Goal: Information Seeking & Learning: Learn about a topic

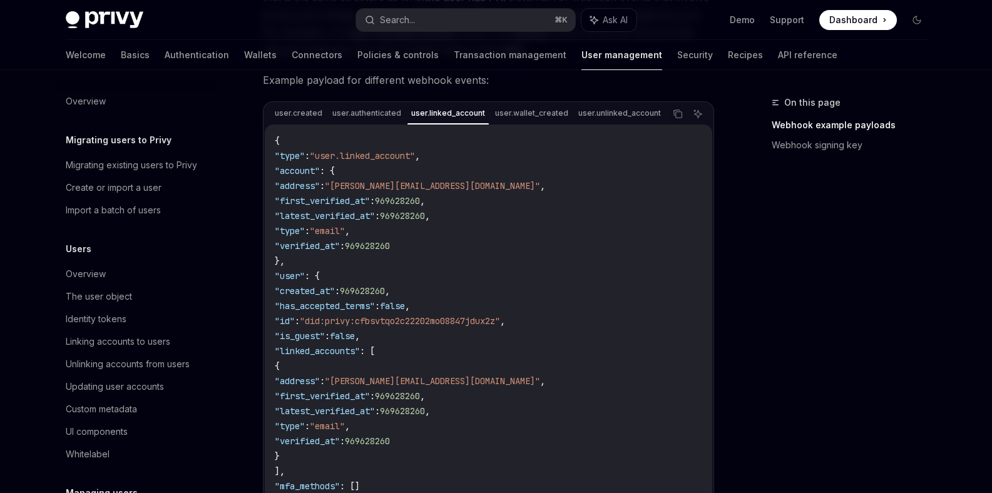
scroll to position [480, 0]
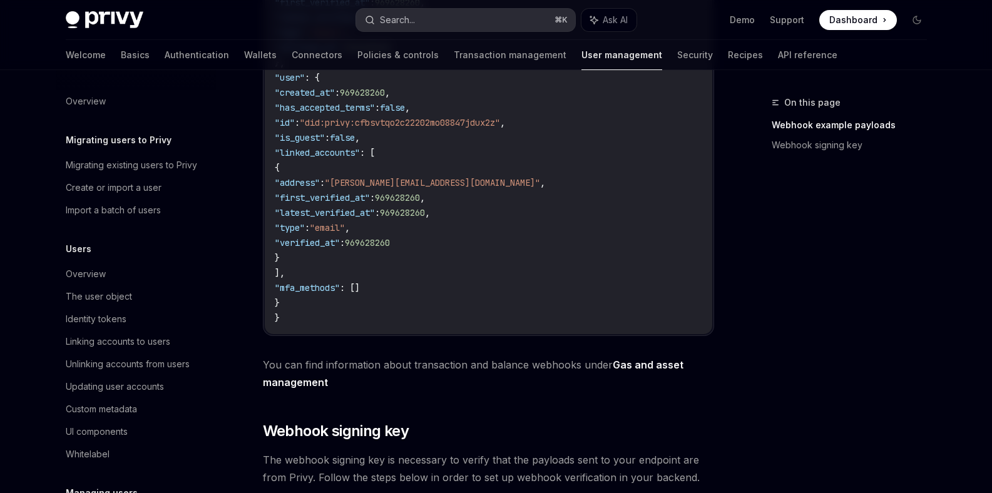
click at [403, 27] on div "Search..." at bounding box center [397, 20] width 35 height 15
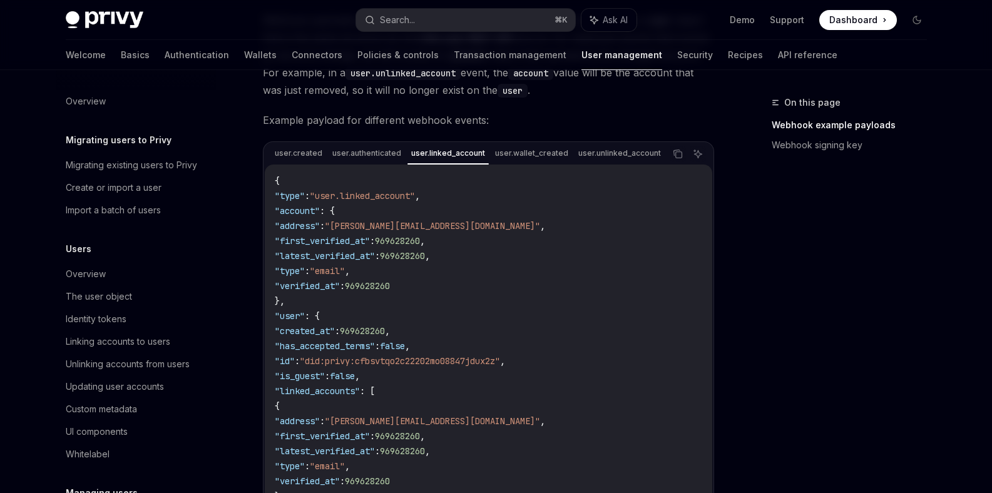
scroll to position [484, 0]
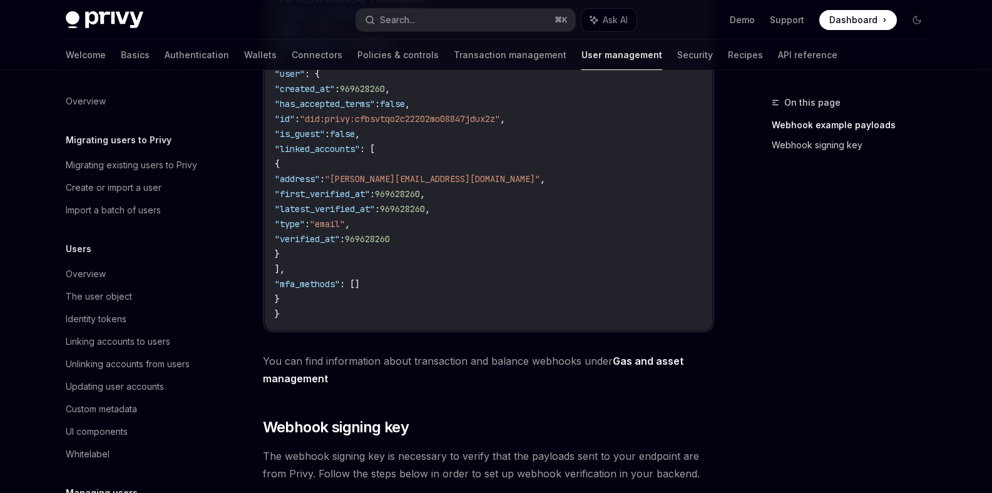
click at [795, 143] on link "Webhook signing key" at bounding box center [854, 145] width 165 height 20
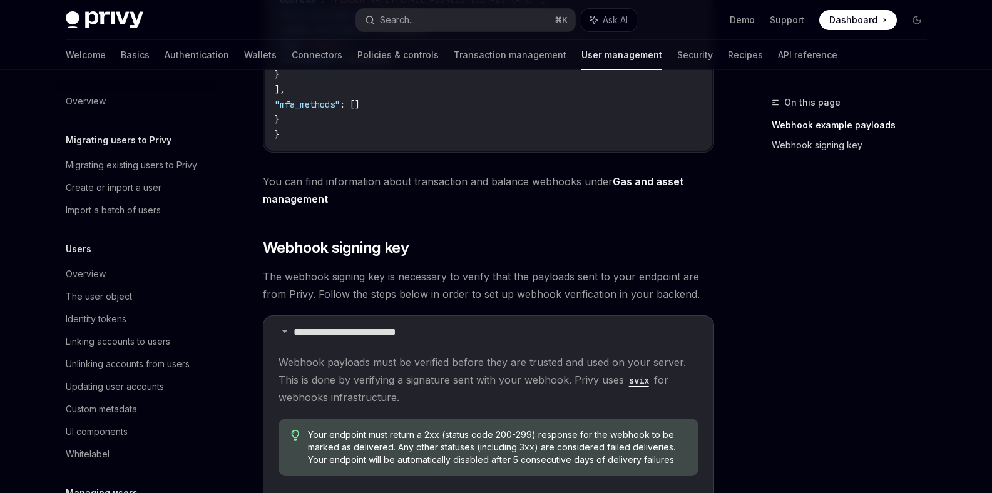
click at [795, 143] on link "Webhook signing key" at bounding box center [854, 145] width 165 height 20
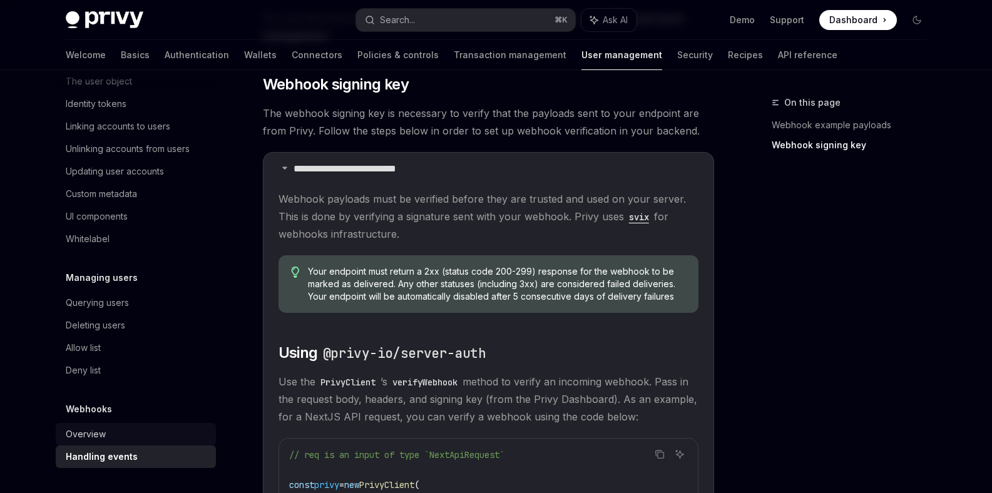
scroll to position [838, 0]
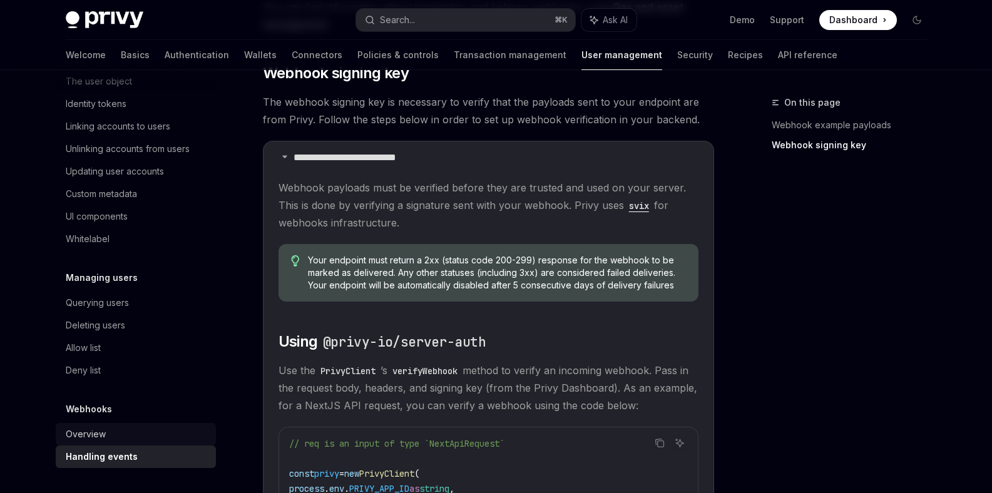
click at [124, 427] on div "Overview" at bounding box center [137, 434] width 143 height 15
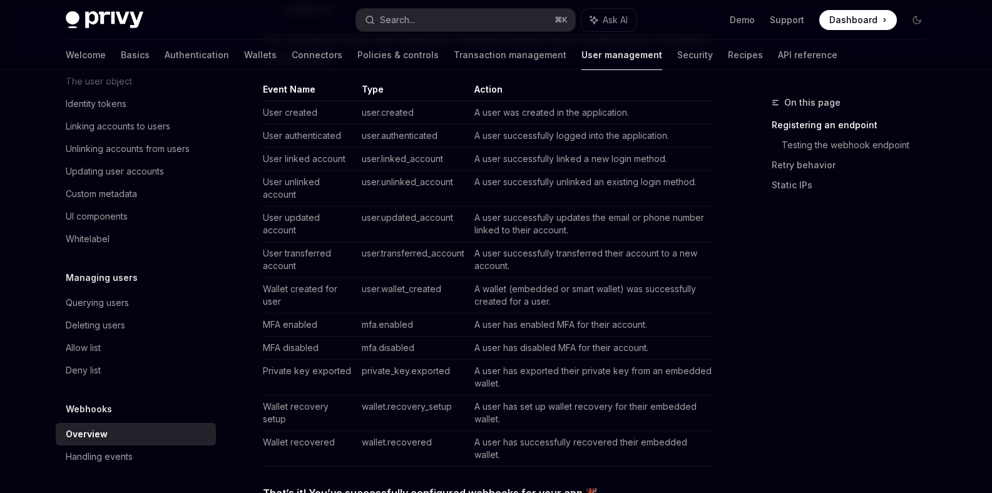
scroll to position [544, 0]
